Goal: Task Accomplishment & Management: Manage account settings

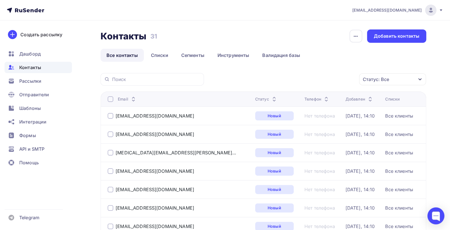
click at [110, 99] on div at bounding box center [111, 99] width 6 height 6
click at [111, 99] on div at bounding box center [111, 99] width 6 height 6
click at [345, 79] on icon "button" at bounding box center [347, 79] width 7 height 7
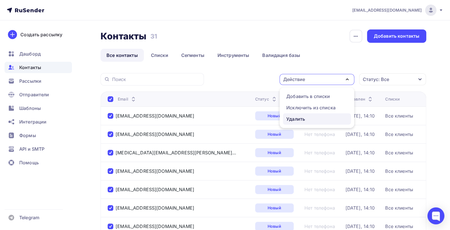
click at [304, 118] on div "Удалить" at bounding box center [295, 119] width 19 height 7
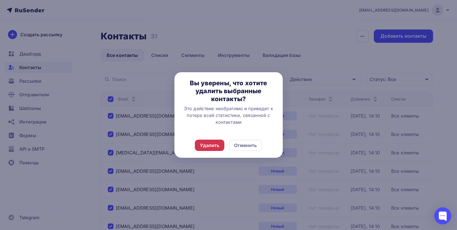
click at [206, 146] on div "Удалить" at bounding box center [209, 145] width 19 height 7
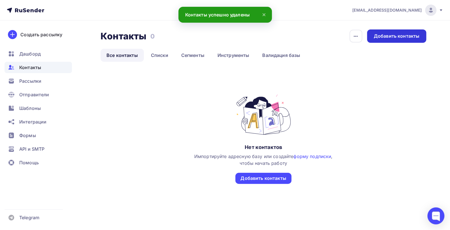
click at [388, 36] on div "Добавить контакты" at bounding box center [397, 36] width 46 height 7
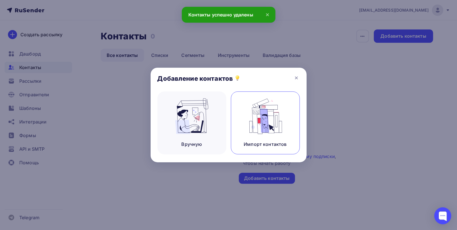
click at [262, 115] on img at bounding box center [265, 116] width 38 height 36
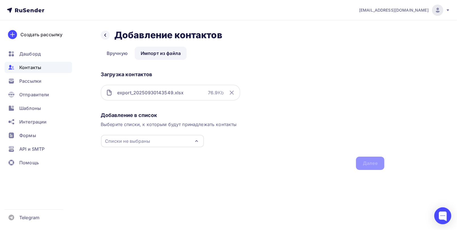
click at [196, 139] on icon "button" at bounding box center [196, 141] width 7 height 7
click at [139, 182] on div "Создать список" at bounding box center [137, 182] width 37 height 7
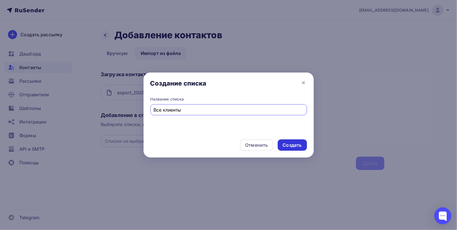
type input "Все клиенты"
click at [294, 145] on div "Создать" at bounding box center [292, 145] width 19 height 7
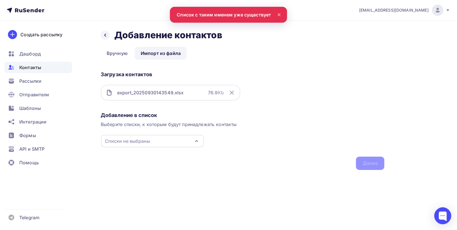
click at [199, 139] on icon "button" at bounding box center [196, 141] width 7 height 7
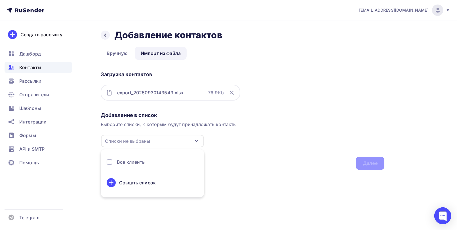
click at [107, 160] on div at bounding box center [110, 162] width 6 height 6
click at [370, 165] on div "Далее" at bounding box center [369, 163] width 15 height 7
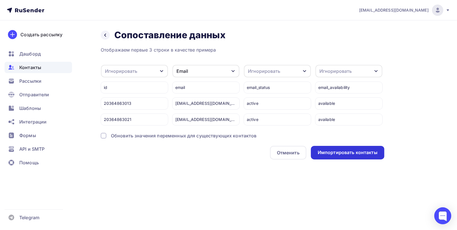
click at [360, 156] on div "Импортировать контакты" at bounding box center [347, 152] width 60 height 7
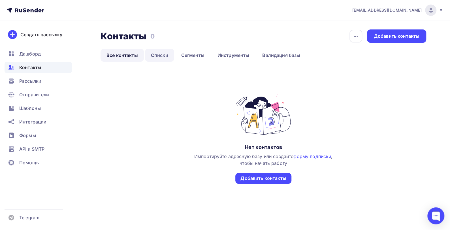
click at [155, 54] on link "Списки" at bounding box center [159, 55] width 29 height 13
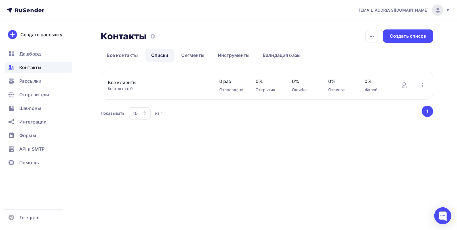
click at [115, 84] on link "Все клиенты" at bounding box center [156, 82] width 96 height 7
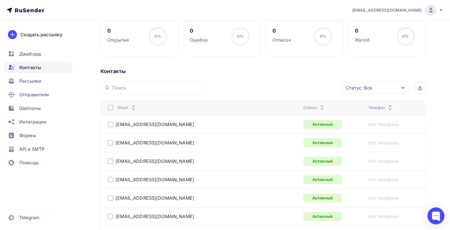
scroll to position [85, 0]
click at [173, 123] on link "[EMAIL_ADDRESS][DOMAIN_NAME]" at bounding box center [155, 124] width 79 height 6
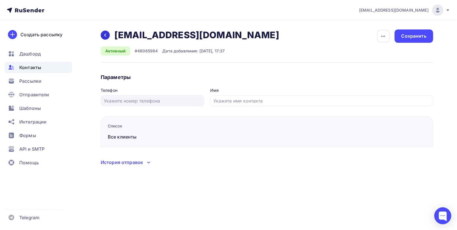
click at [105, 33] on icon at bounding box center [105, 35] width 5 height 5
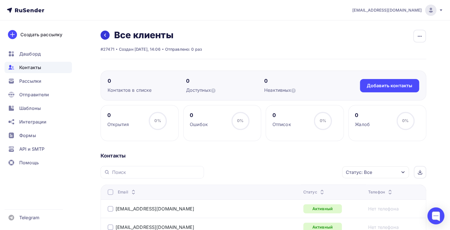
click at [103, 34] on icon at bounding box center [105, 35] width 5 height 5
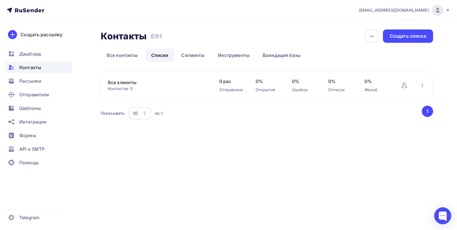
click at [160, 52] on link "Списки" at bounding box center [159, 55] width 29 height 13
click at [410, 36] on div "Создать список" at bounding box center [407, 36] width 37 height 7
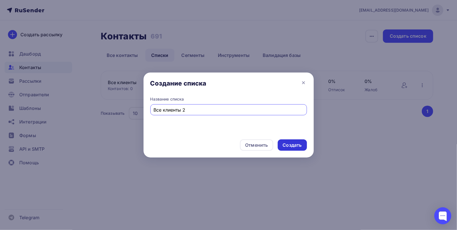
type input "Все клиенты 2"
click at [301, 146] on div "Создать" at bounding box center [292, 145] width 19 height 7
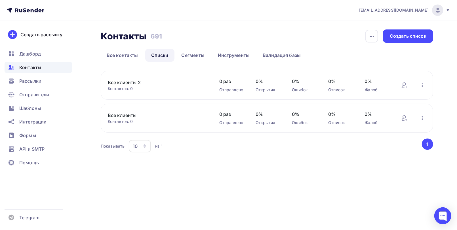
click at [143, 82] on link "Все клиенты 2" at bounding box center [156, 82] width 96 height 7
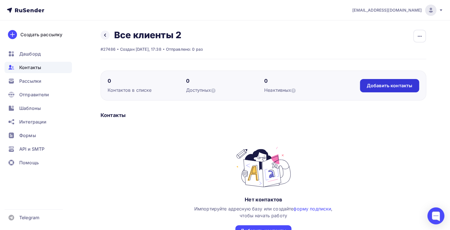
click at [375, 85] on div "Добавить контакты" at bounding box center [390, 85] width 46 height 7
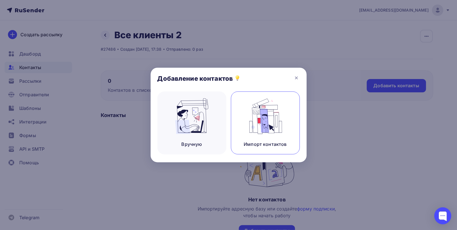
click at [271, 122] on img at bounding box center [265, 116] width 38 height 36
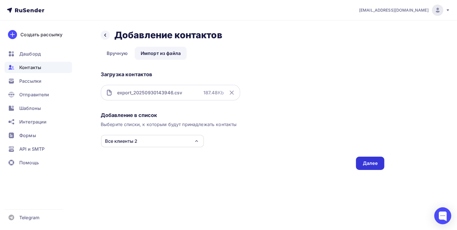
click at [373, 164] on div "Далее" at bounding box center [369, 163] width 15 height 7
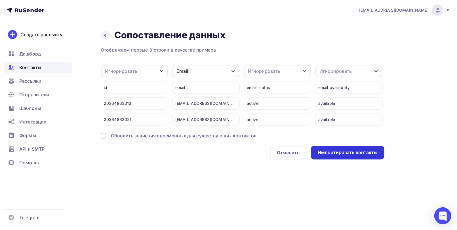
click at [365, 156] on div "Импортировать контакты" at bounding box center [347, 152] width 60 height 7
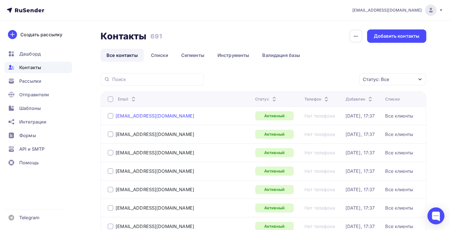
click at [161, 116] on div "[EMAIL_ADDRESS][DOMAIN_NAME]" at bounding box center [155, 116] width 79 height 6
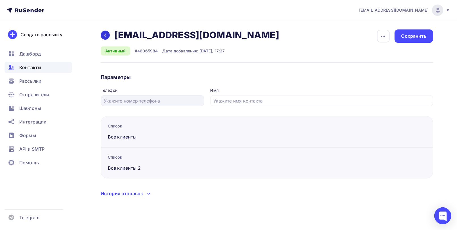
click at [104, 35] on icon at bounding box center [105, 35] width 5 height 5
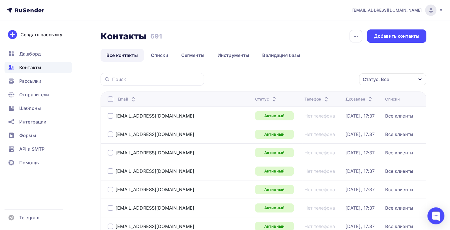
click at [346, 153] on div "[DATE], 17:37" at bounding box center [359, 153] width 29 height 6
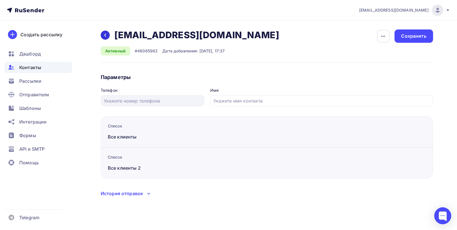
click at [103, 36] on icon at bounding box center [105, 35] width 5 height 5
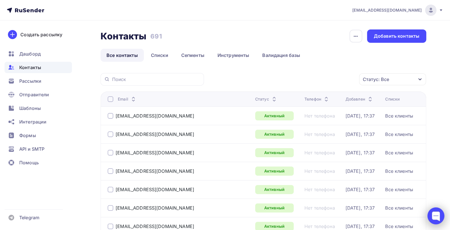
click at [439, 216] on div at bounding box center [436, 215] width 17 height 17
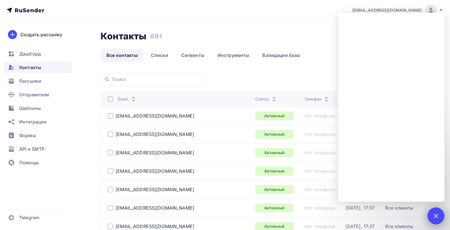
click at [432, 217] on div at bounding box center [436, 215] width 17 height 17
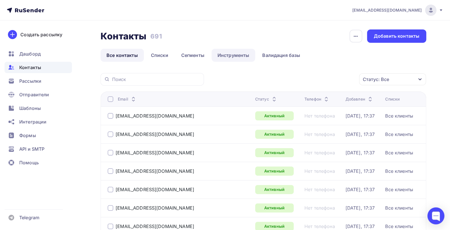
click at [227, 56] on link "Инструменты" at bounding box center [234, 55] width 44 height 13
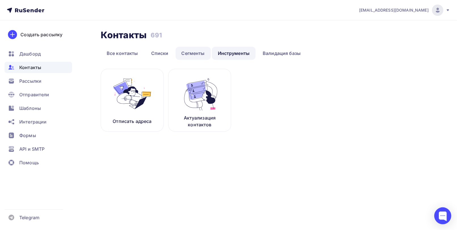
click at [196, 52] on link "Сегменты" at bounding box center [192, 53] width 35 height 13
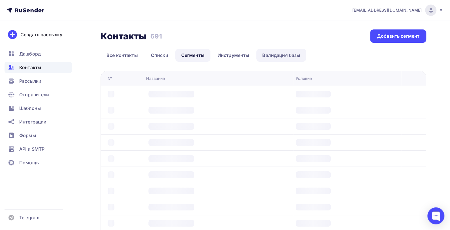
click at [269, 54] on link "Валидация базы" at bounding box center [281, 55] width 50 height 13
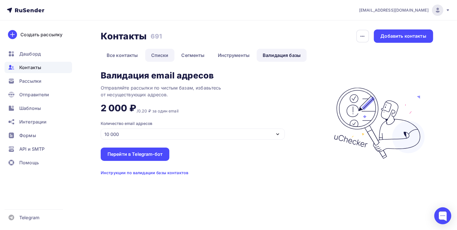
click at [157, 57] on link "Списки" at bounding box center [159, 55] width 29 height 13
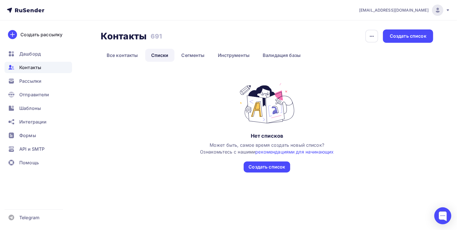
click at [155, 53] on link "Списки" at bounding box center [159, 55] width 29 height 13
click at [109, 54] on link "Все контакты" at bounding box center [122, 55] width 43 height 13
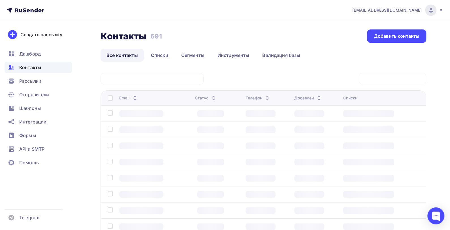
click at [109, 54] on link "Все контакты" at bounding box center [122, 55] width 43 height 13
click at [436, 211] on div at bounding box center [436, 215] width 17 height 17
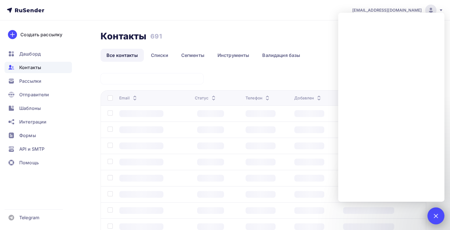
click at [436, 214] on div at bounding box center [436, 216] width 8 height 8
